Goal: Information Seeking & Learning: Learn about a topic

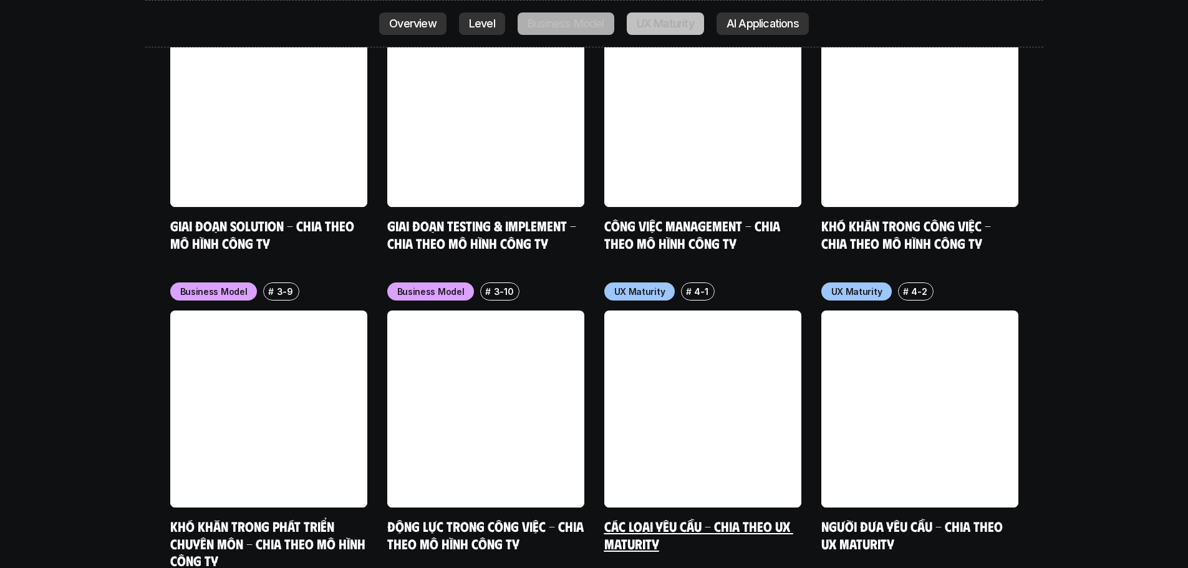
scroll to position [5615, 0]
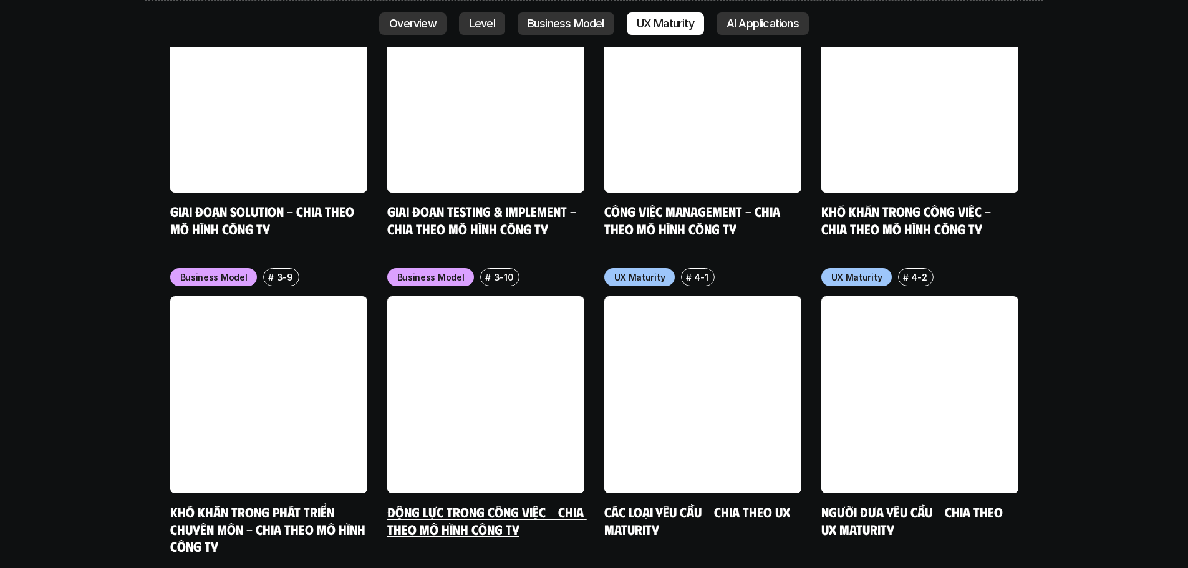
click at [486, 333] on link at bounding box center [485, 394] width 197 height 197
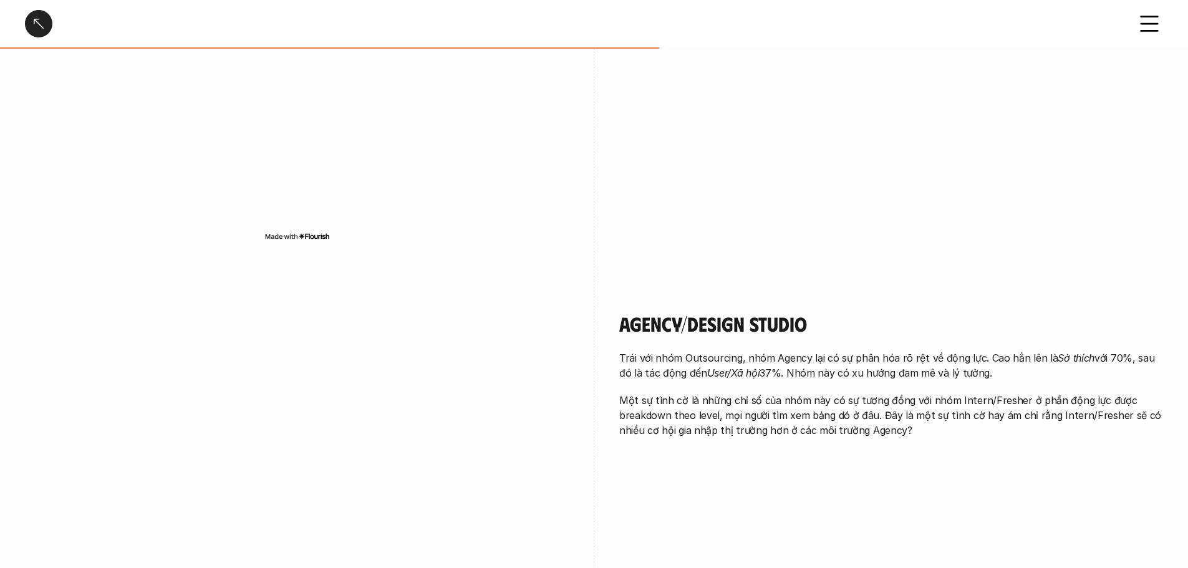
scroll to position [1310, 0]
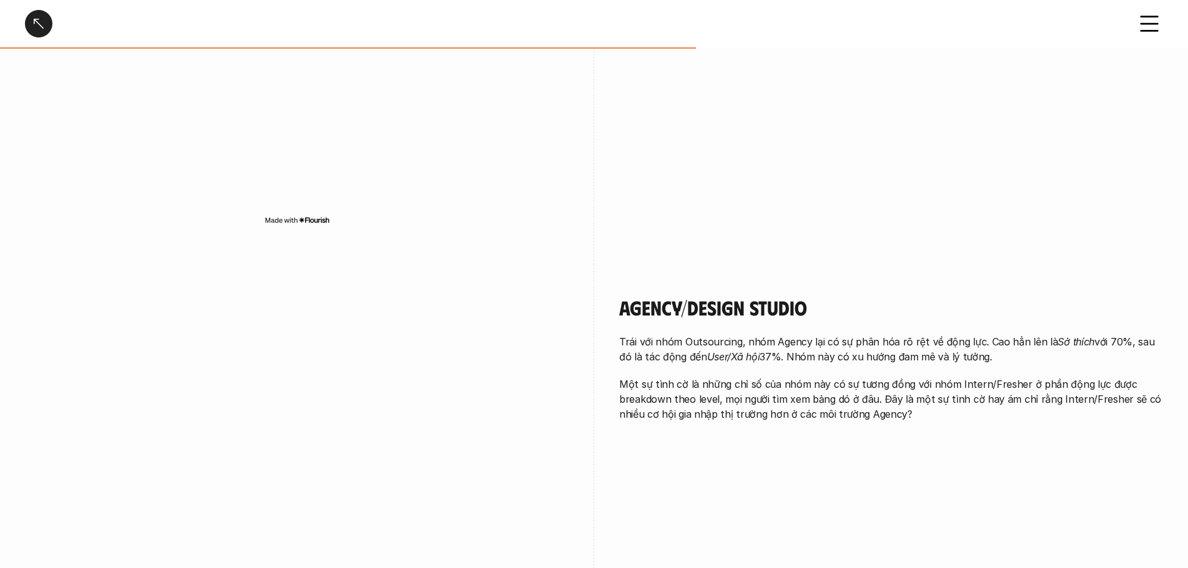
click at [33, 19] on div at bounding box center [38, 23] width 27 height 27
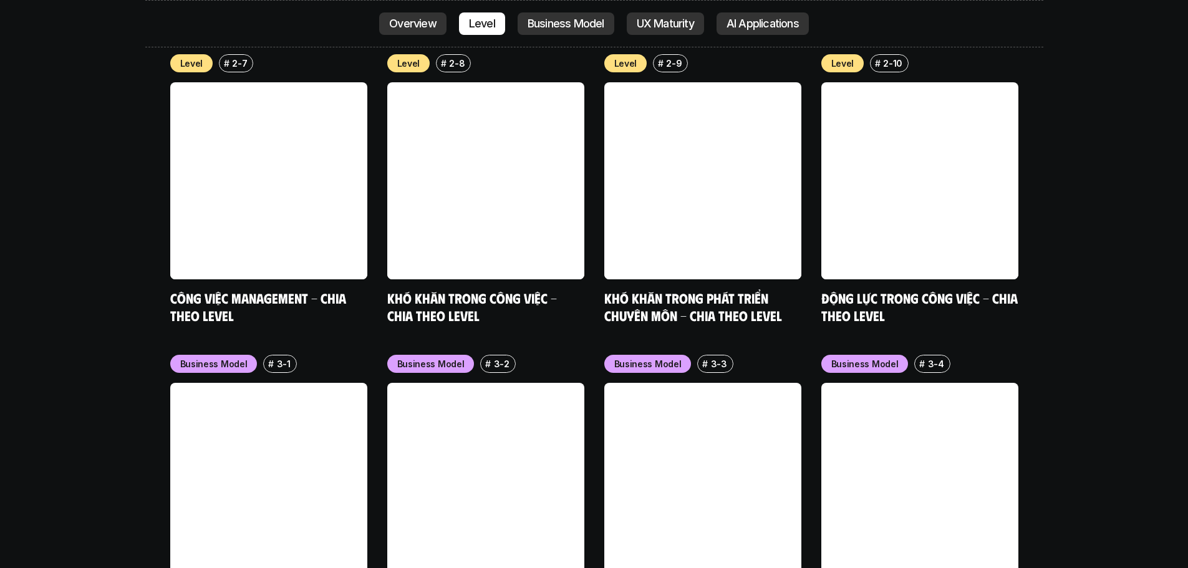
scroll to position [4945, 0]
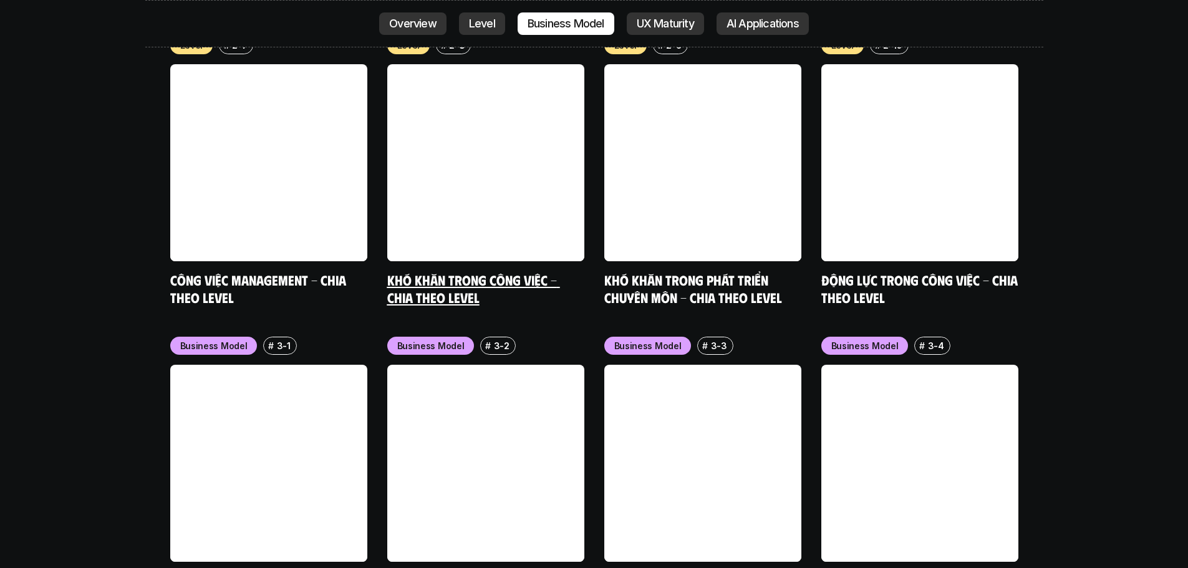
click at [525, 271] on h5 "Khó khăn trong công việc - Chia theo Level" at bounding box center [485, 288] width 197 height 34
click at [527, 271] on link "Khó khăn trong công việc - Chia theo Level" at bounding box center [473, 288] width 173 height 34
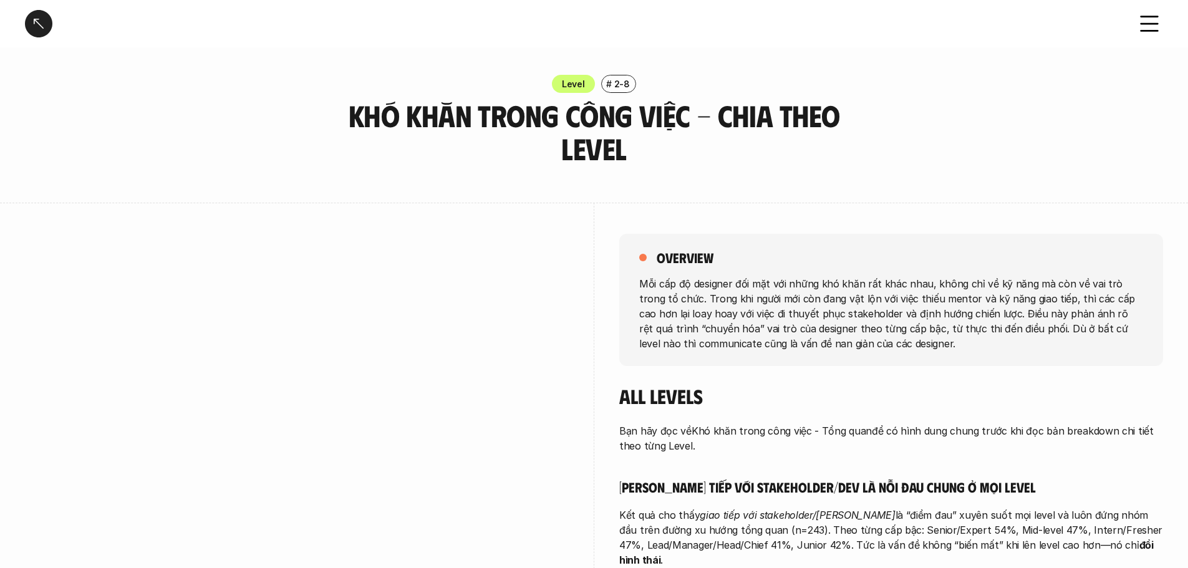
click at [31, 18] on div at bounding box center [38, 23] width 27 height 27
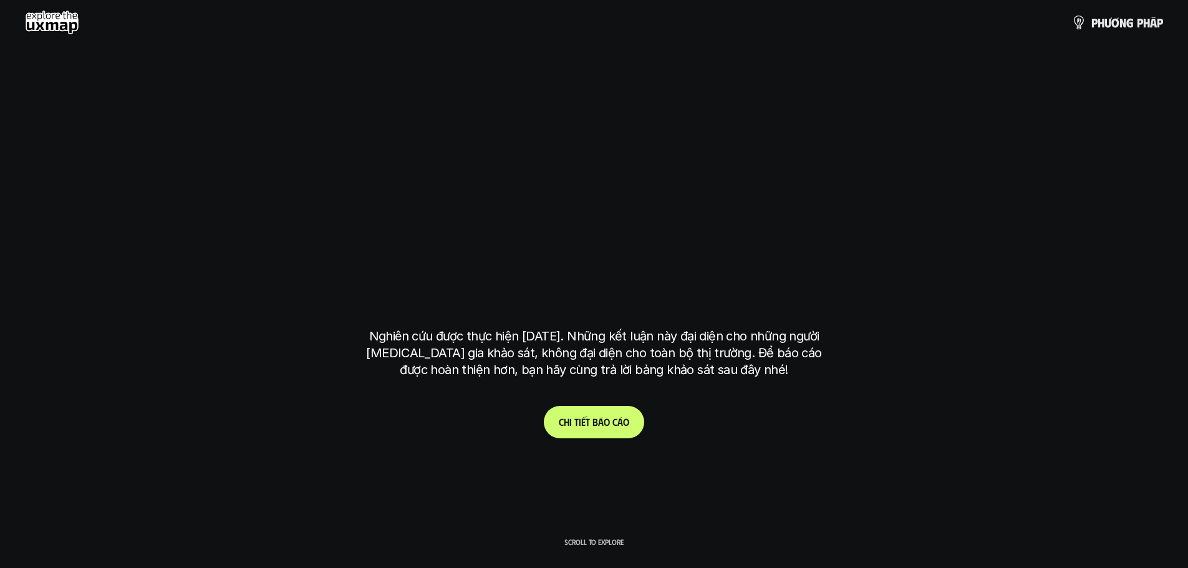
scroll to position [3635, 0]
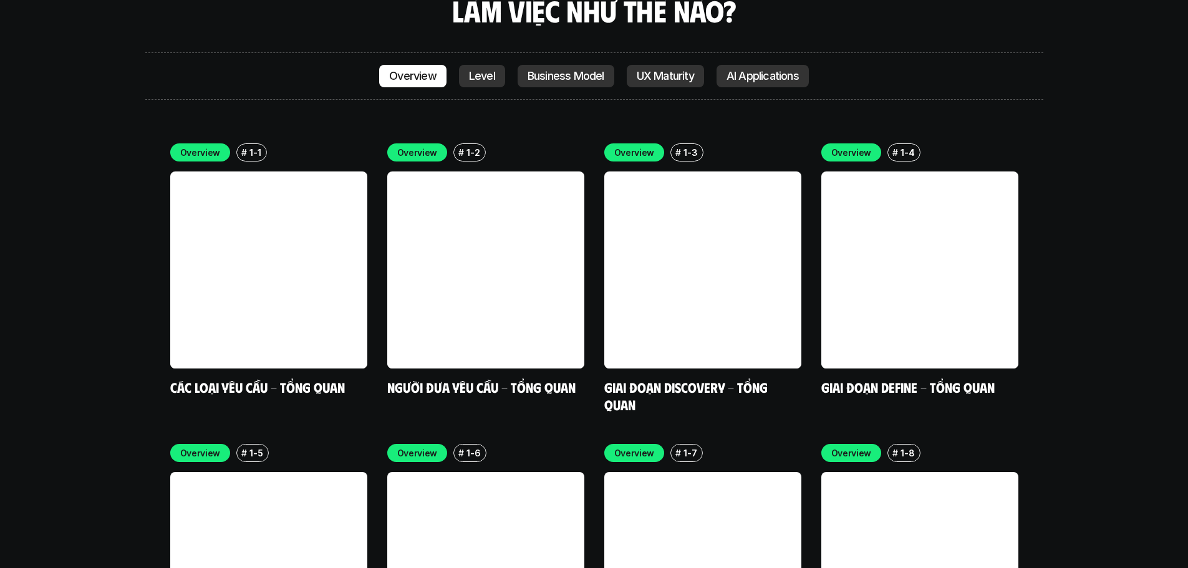
click at [656, 70] on p "UX Maturity" at bounding box center [665, 76] width 57 height 12
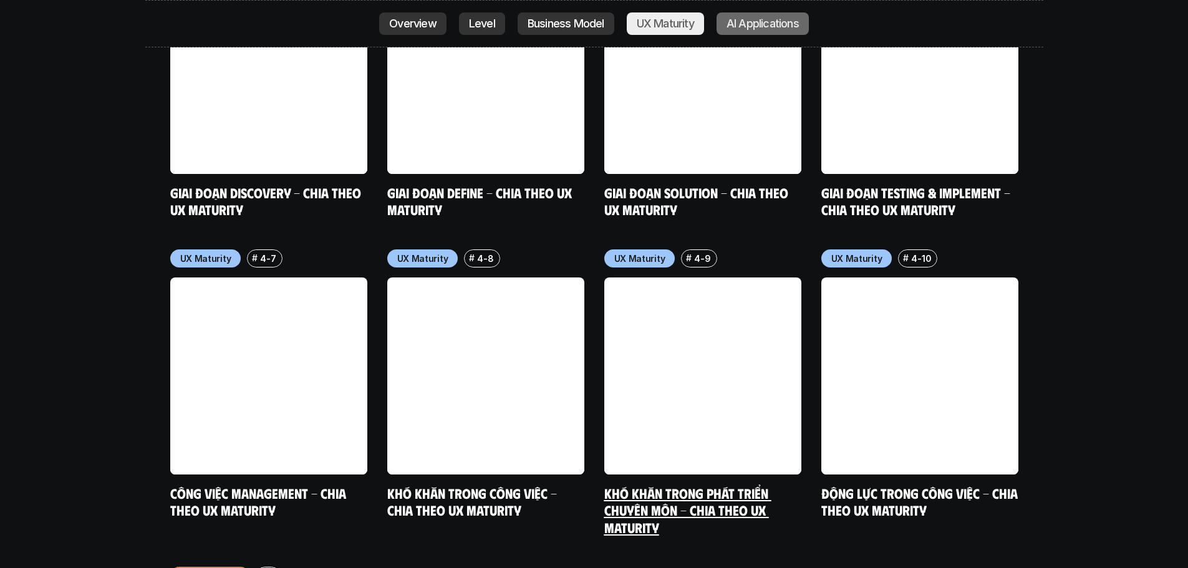
scroll to position [6251, 0]
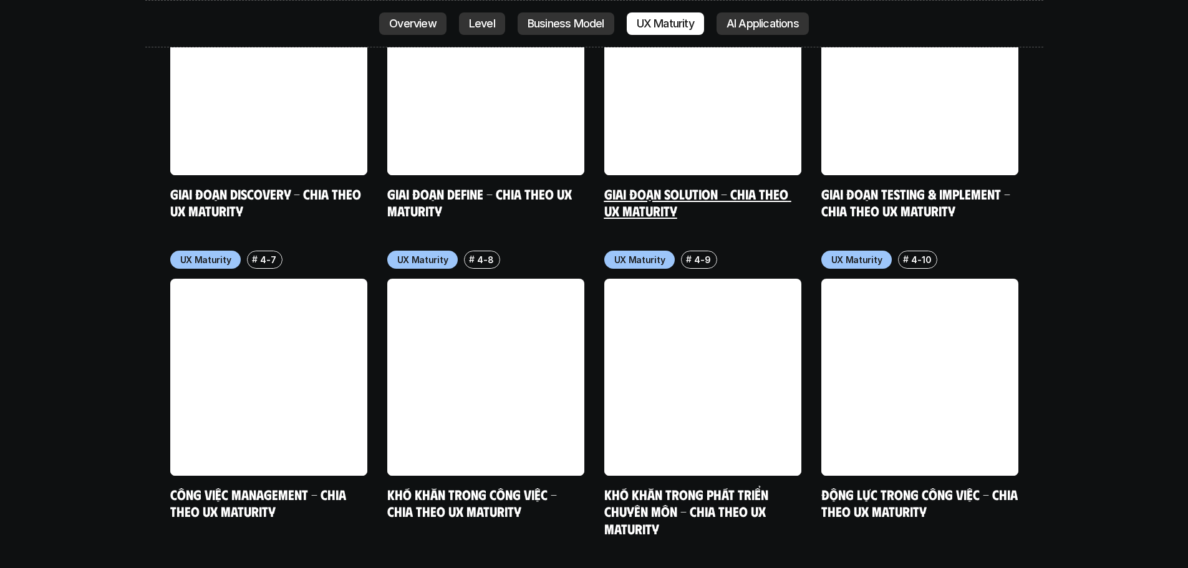
click at [755, 17] on link at bounding box center [703, 76] width 197 height 197
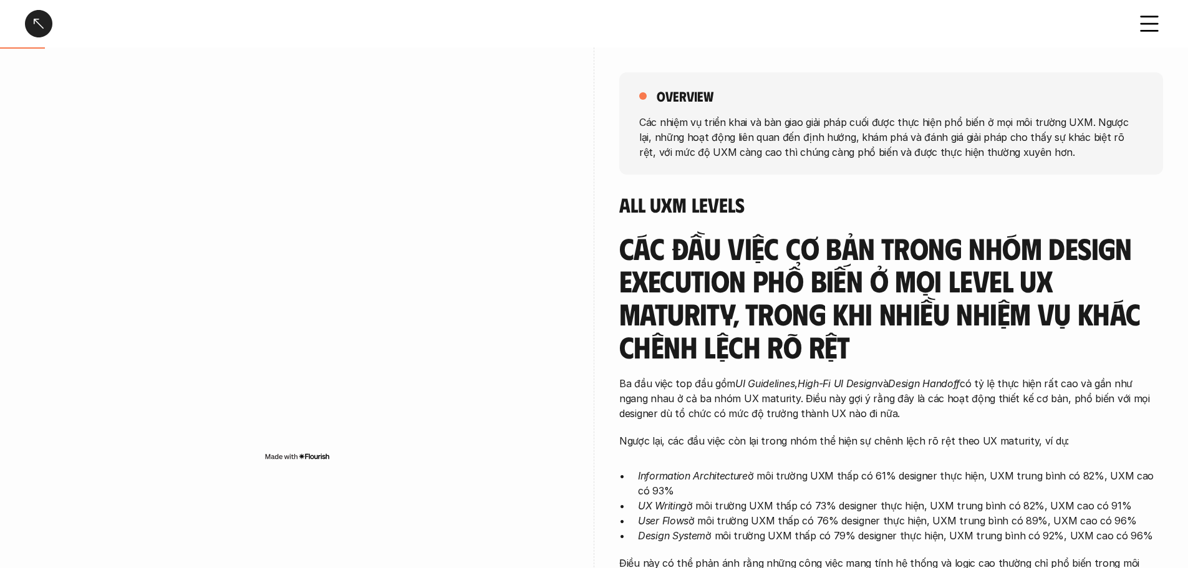
scroll to position [187, 0]
